Goal: Navigation & Orientation: Find specific page/section

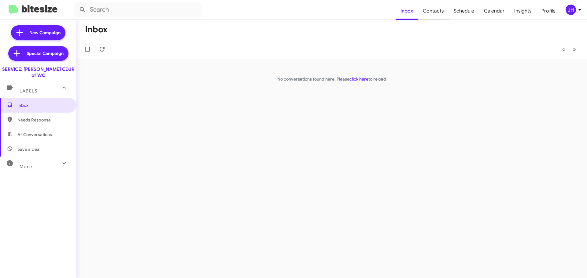
click at [427, 11] on span "Contacts" at bounding box center [433, 11] width 31 height 18
type input "in:groups"
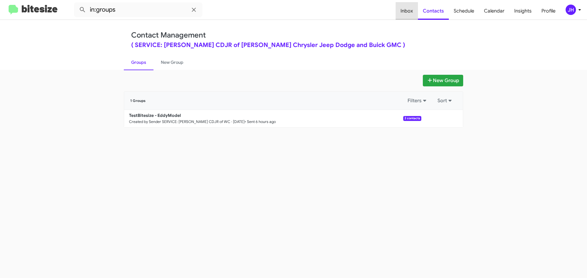
click at [409, 11] on span "Inbox" at bounding box center [406, 11] width 22 height 18
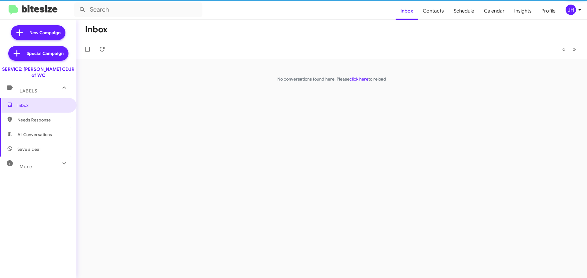
click at [50, 159] on div "More" at bounding box center [32, 164] width 54 height 11
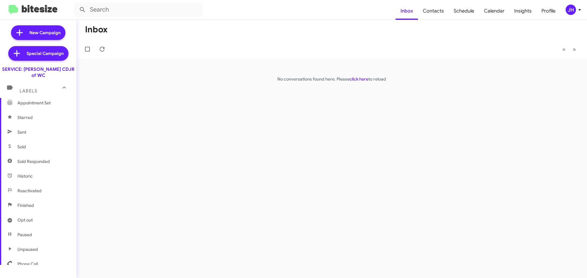
scroll to position [121, 0]
click at [38, 119] on span "Sent" at bounding box center [38, 121] width 76 height 15
type input "in:sent"
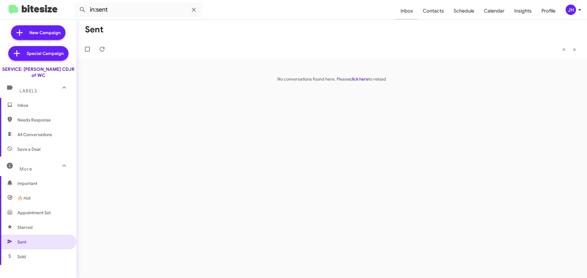
click at [411, 9] on span "Inbox" at bounding box center [406, 11] width 22 height 18
